Goal: Task Accomplishment & Management: Complete application form

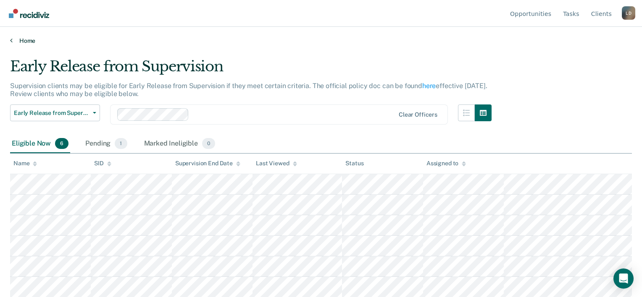
click at [10, 40] on icon at bounding box center [11, 40] width 3 height 7
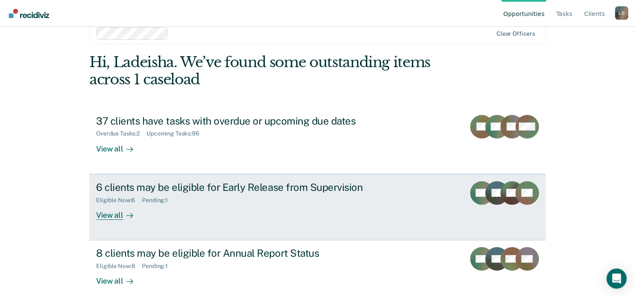
scroll to position [26, 0]
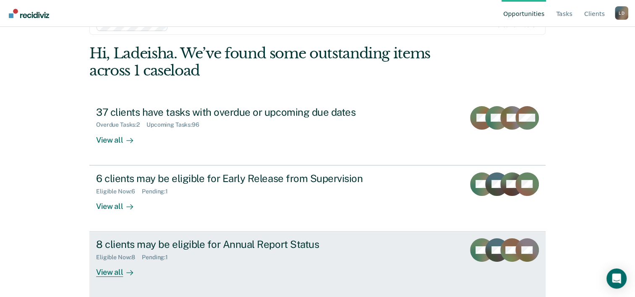
click at [106, 272] on div "View all" at bounding box center [119, 269] width 47 height 16
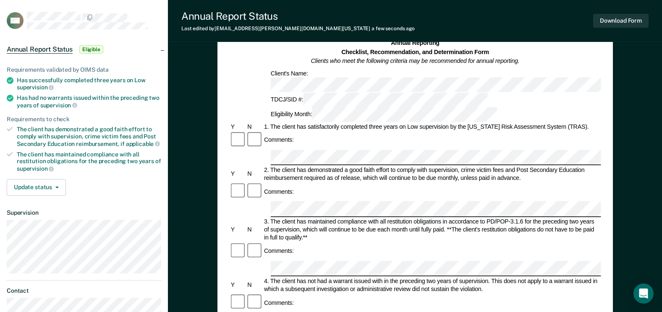
scroll to position [42, 0]
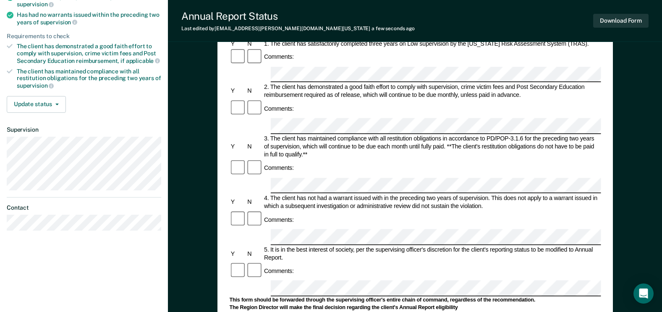
scroll to position [84, 0]
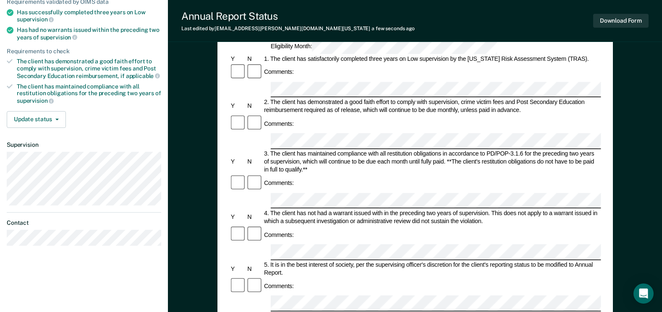
scroll to position [126, 0]
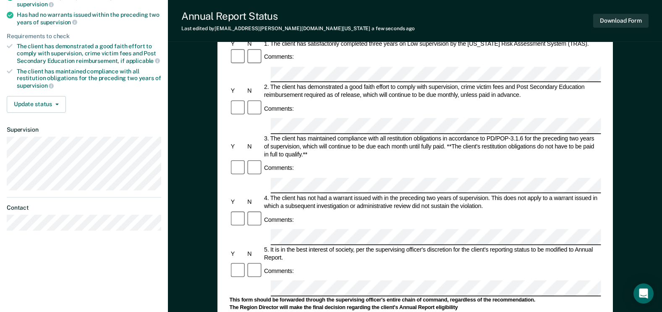
click at [435, 194] on form "Annual Reporting Checklist, Recommendation, and Determination Form Clients who …" at bounding box center [415, 280] width 372 height 649
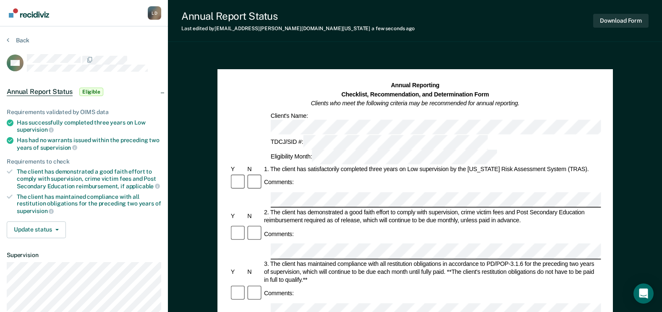
scroll to position [0, 0]
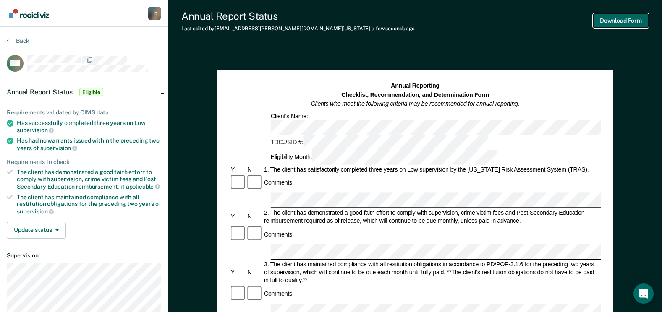
click at [618, 20] on button "Download Form" at bounding box center [620, 21] width 55 height 14
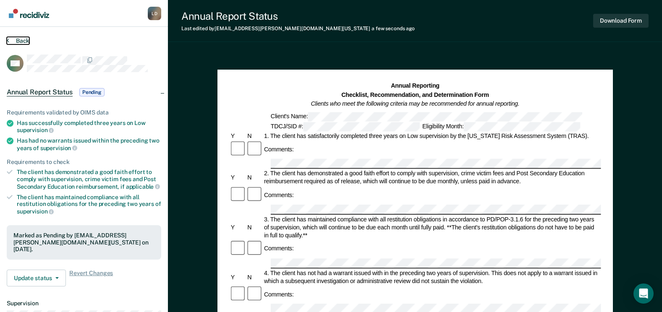
click at [19, 42] on button "Back" at bounding box center [18, 41] width 23 height 8
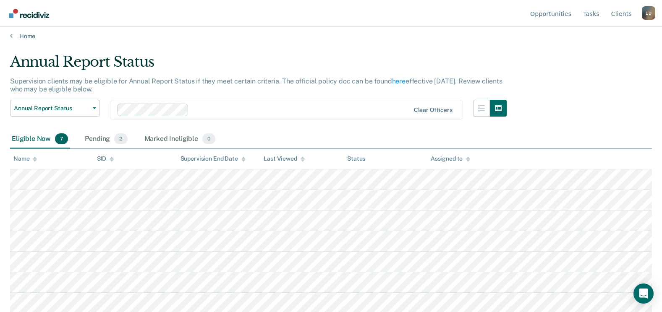
scroll to position [6, 0]
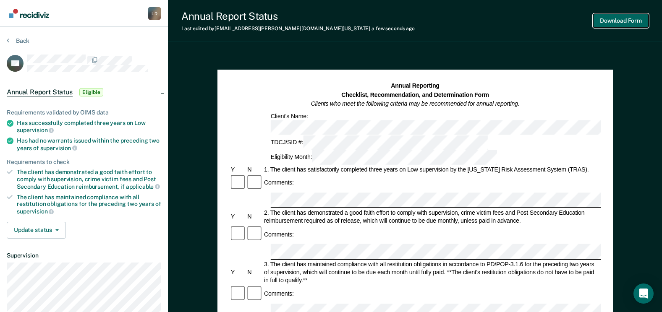
click at [621, 23] on button "Download Form" at bounding box center [620, 21] width 55 height 14
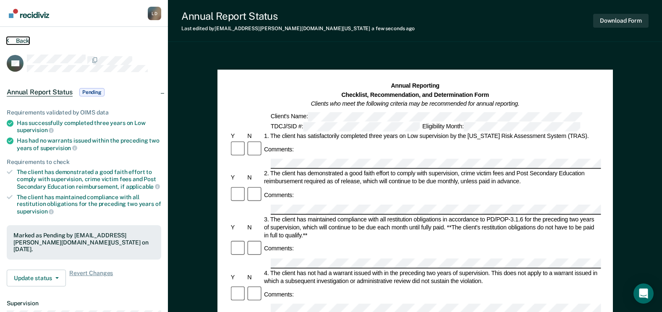
click at [16, 40] on button "Back" at bounding box center [18, 41] width 23 height 8
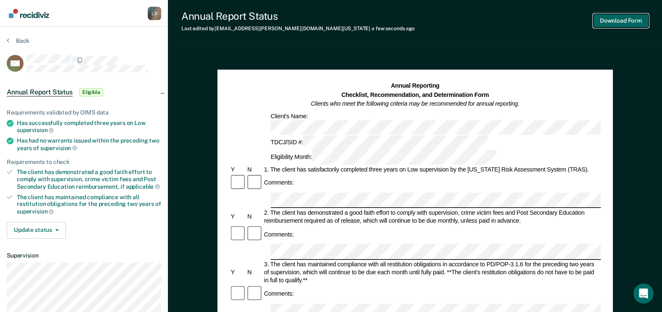
click at [605, 21] on button "Download Form" at bounding box center [620, 21] width 55 height 14
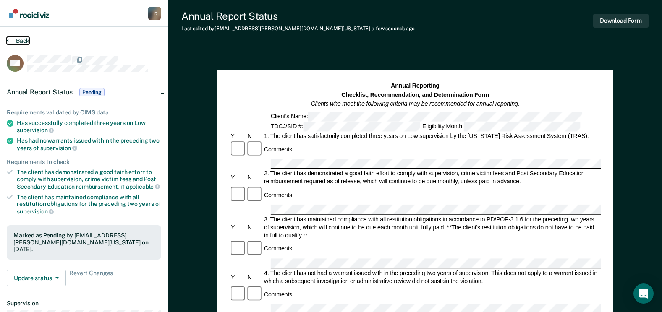
click at [9, 39] on icon at bounding box center [8, 40] width 3 height 7
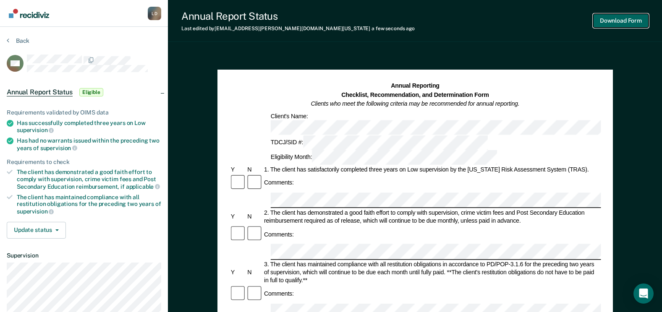
click at [611, 20] on button "Download Form" at bounding box center [620, 21] width 55 height 14
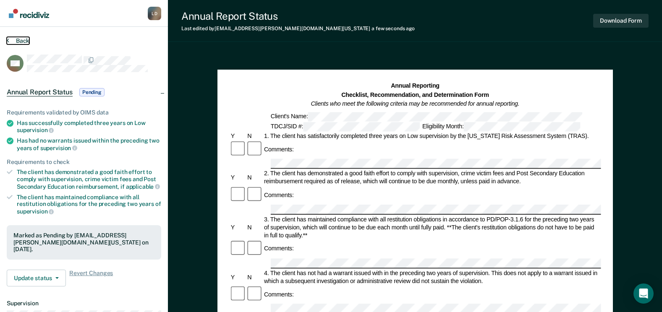
click at [11, 40] on button "Back" at bounding box center [18, 41] width 23 height 8
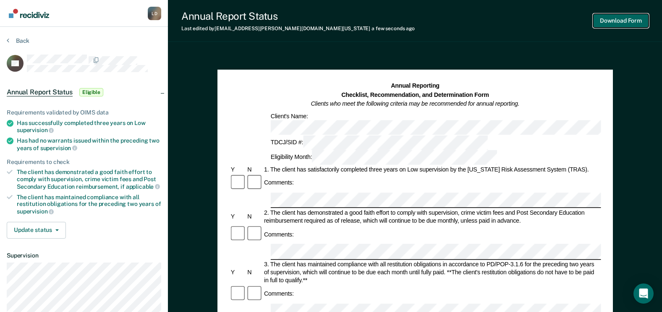
click at [619, 21] on button "Download Form" at bounding box center [620, 21] width 55 height 14
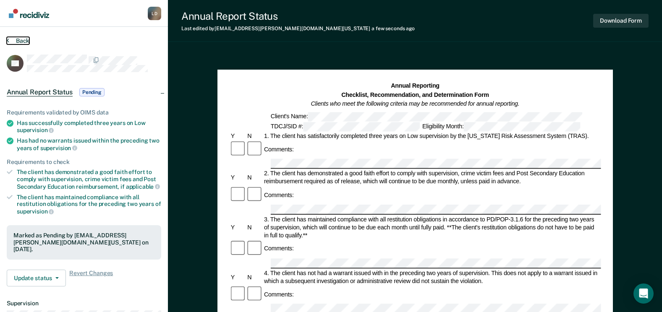
click at [7, 39] on icon at bounding box center [8, 40] width 3 height 7
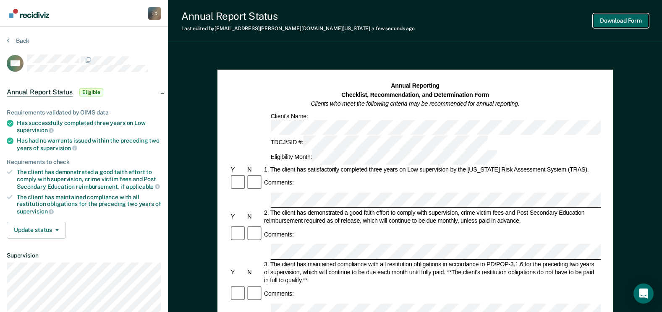
click at [609, 18] on button "Download Form" at bounding box center [620, 21] width 55 height 14
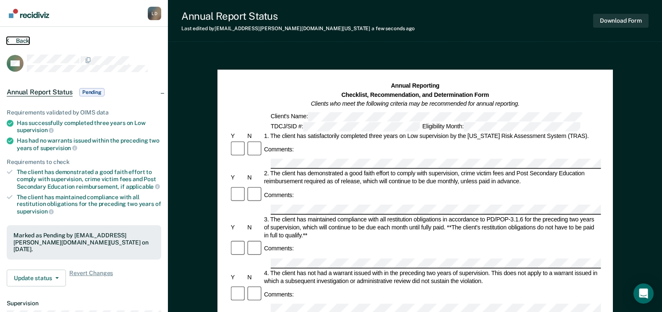
click at [10, 41] on button "Back" at bounding box center [18, 41] width 23 height 8
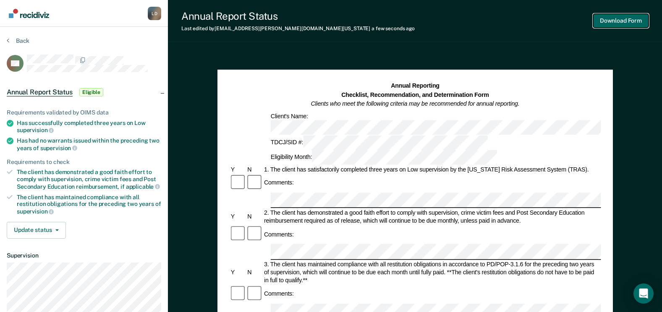
click at [630, 18] on button "Download Form" at bounding box center [620, 21] width 55 height 14
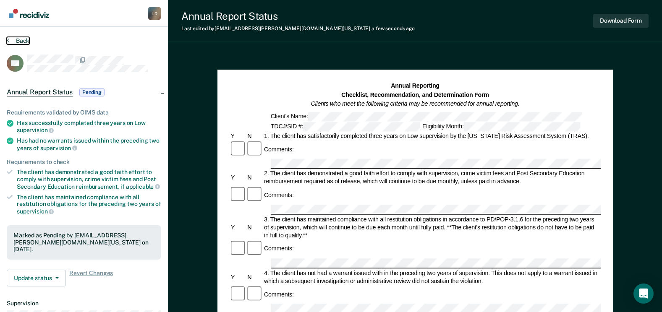
click at [13, 40] on button "Back" at bounding box center [18, 41] width 23 height 8
